Goal: Information Seeking & Learning: Learn about a topic

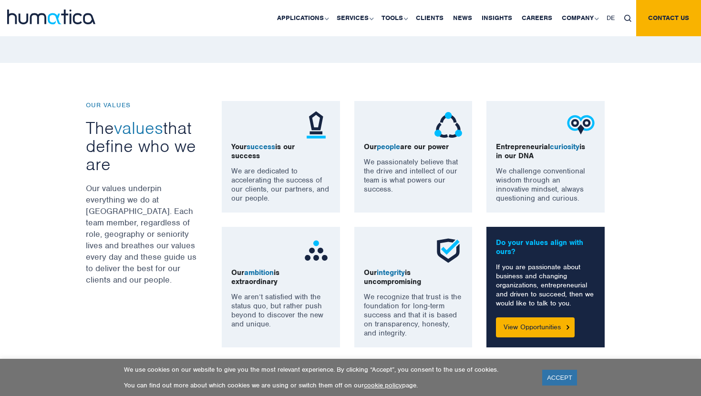
scroll to position [512, 0]
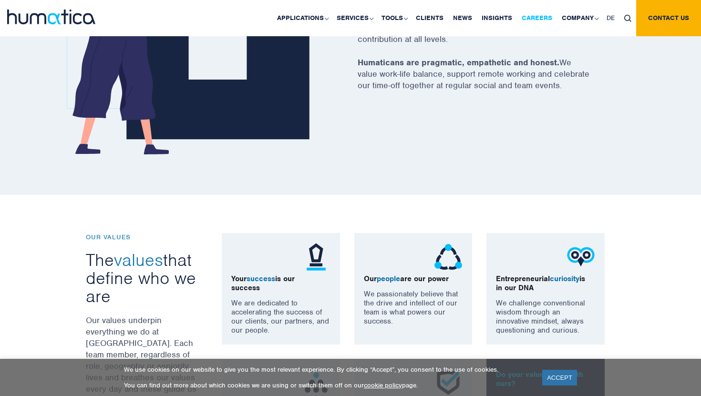
click at [532, 20] on link "Careers" at bounding box center [537, 18] width 40 height 36
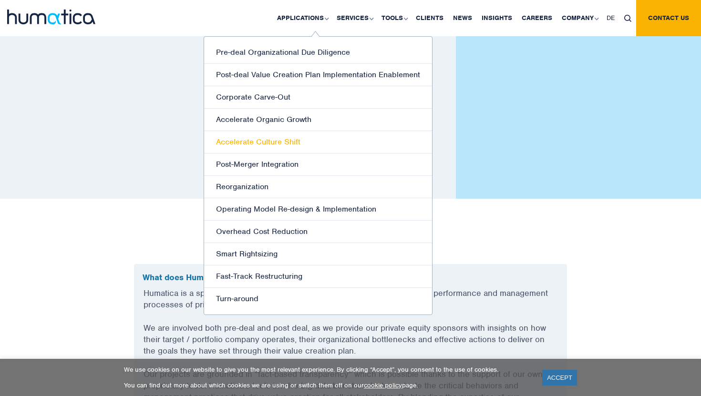
scroll to position [2492, 0]
